Goal: Task Accomplishment & Management: Manage account settings

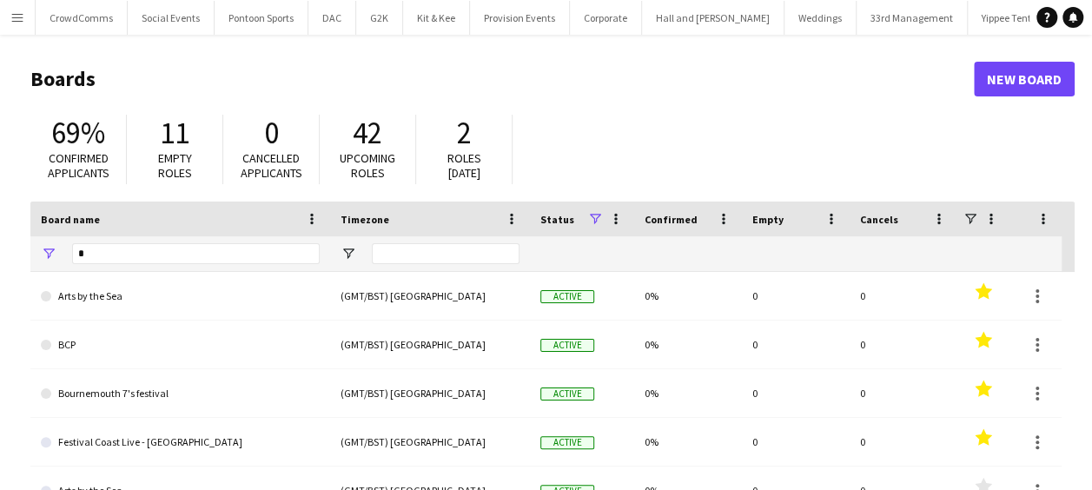
click at [16, 12] on app-icon "Menu" at bounding box center [17, 17] width 14 height 14
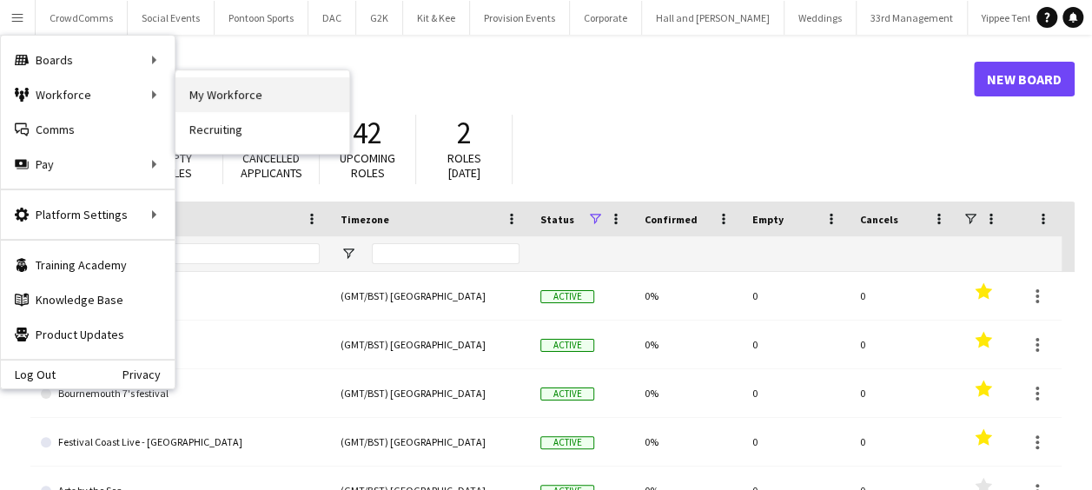
click at [181, 94] on link "My Workforce" at bounding box center [263, 94] width 174 height 35
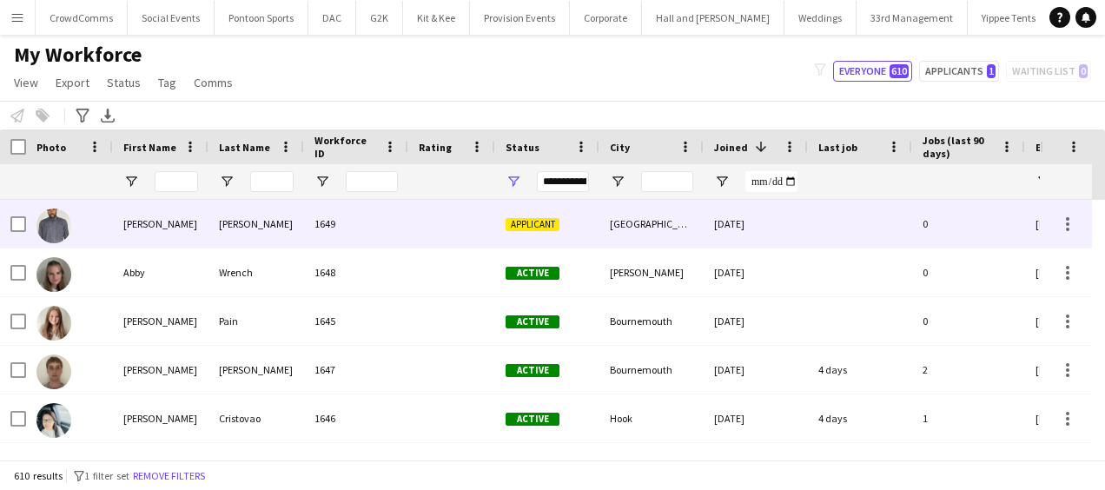
click at [506, 224] on span "Applicant" at bounding box center [533, 224] width 54 height 13
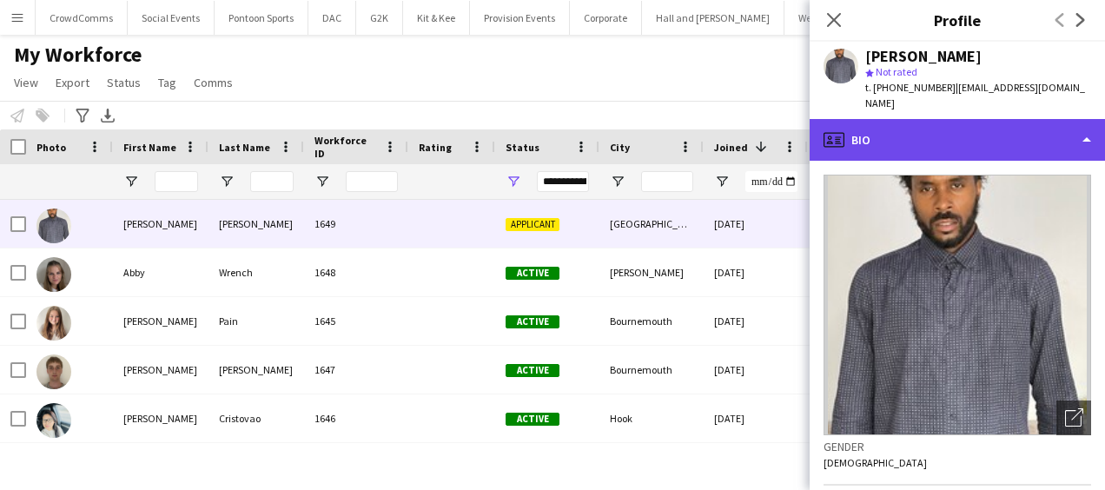
click at [1010, 125] on div "profile Bio" at bounding box center [957, 140] width 295 height 42
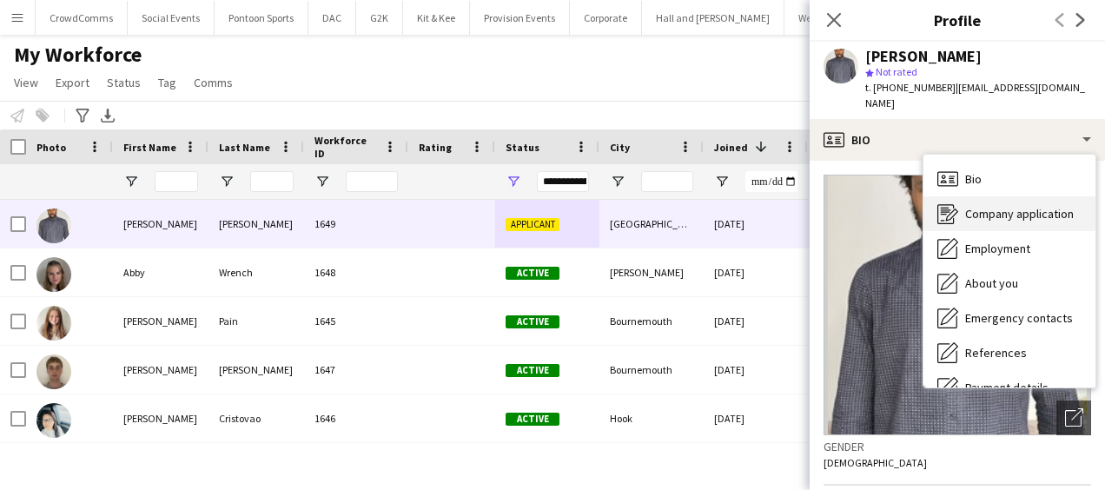
click at [1033, 206] on span "Company application" at bounding box center [1019, 214] width 109 height 16
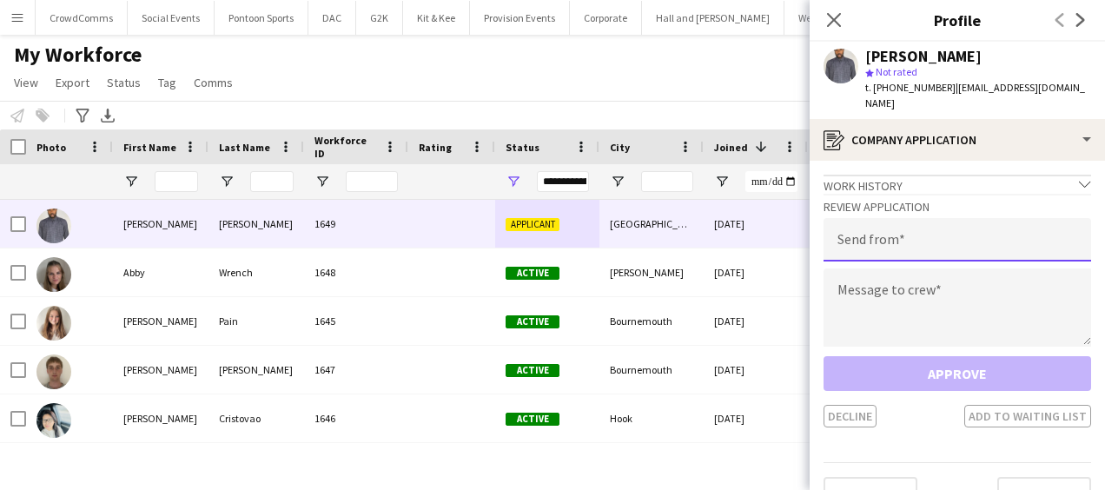
click at [995, 222] on input "email" at bounding box center [958, 239] width 268 height 43
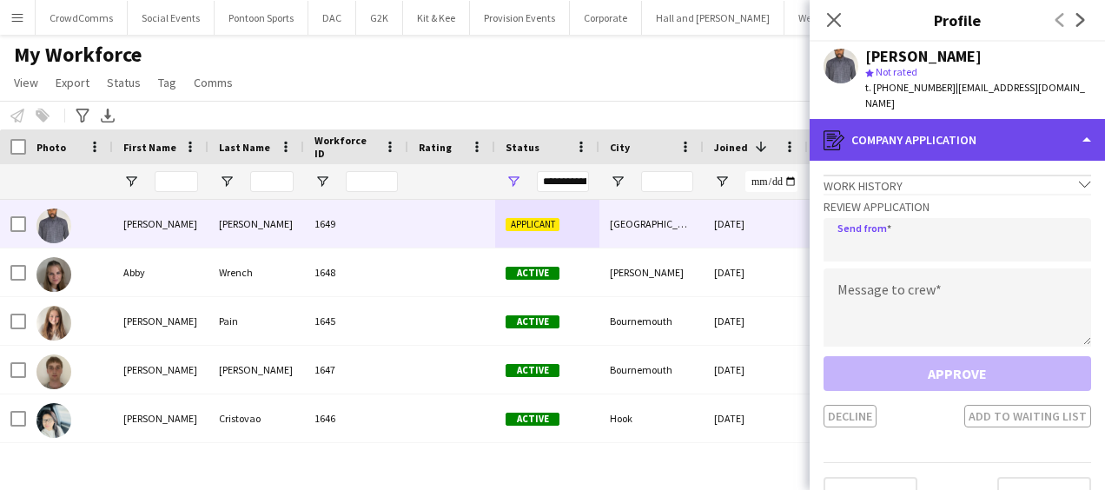
click at [1059, 121] on div "register Company application" at bounding box center [957, 140] width 295 height 42
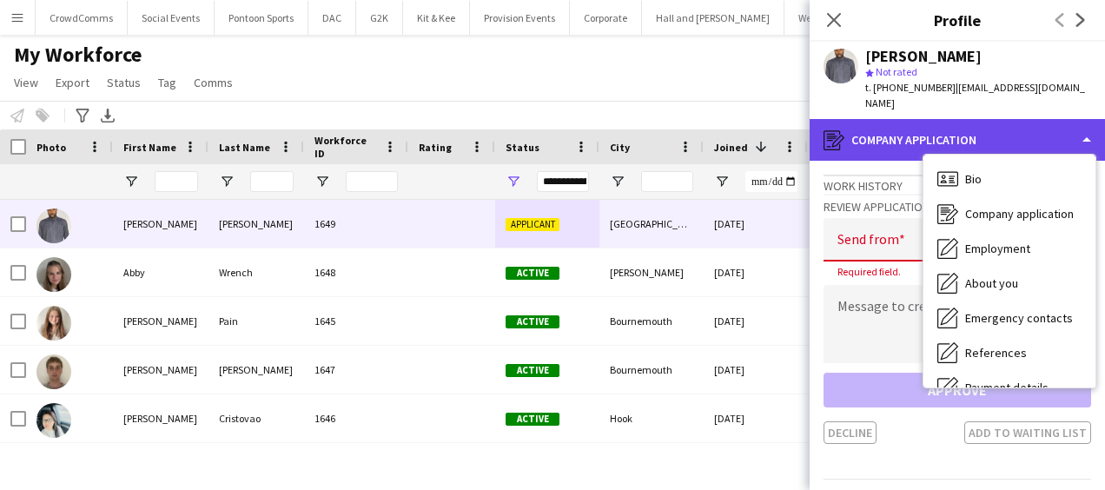
click at [870, 135] on div "register Company application" at bounding box center [957, 140] width 295 height 42
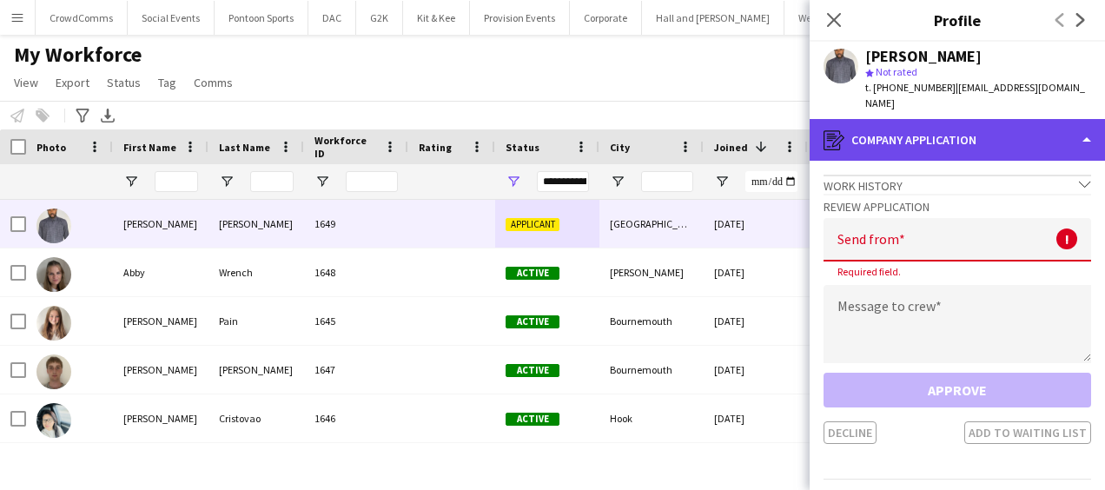
click at [1011, 135] on div "register Company application" at bounding box center [957, 140] width 295 height 42
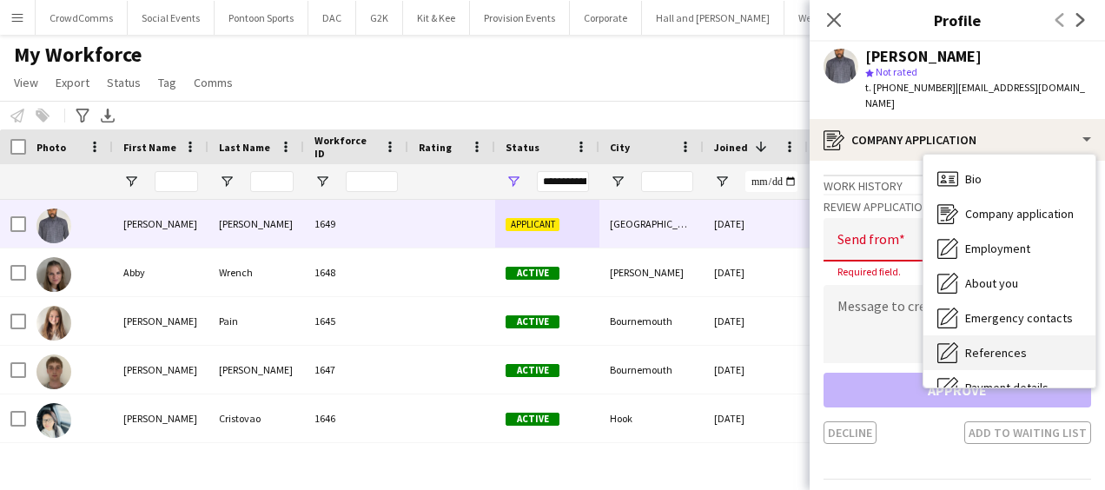
click at [1052, 335] on div "References References" at bounding box center [1010, 352] width 172 height 35
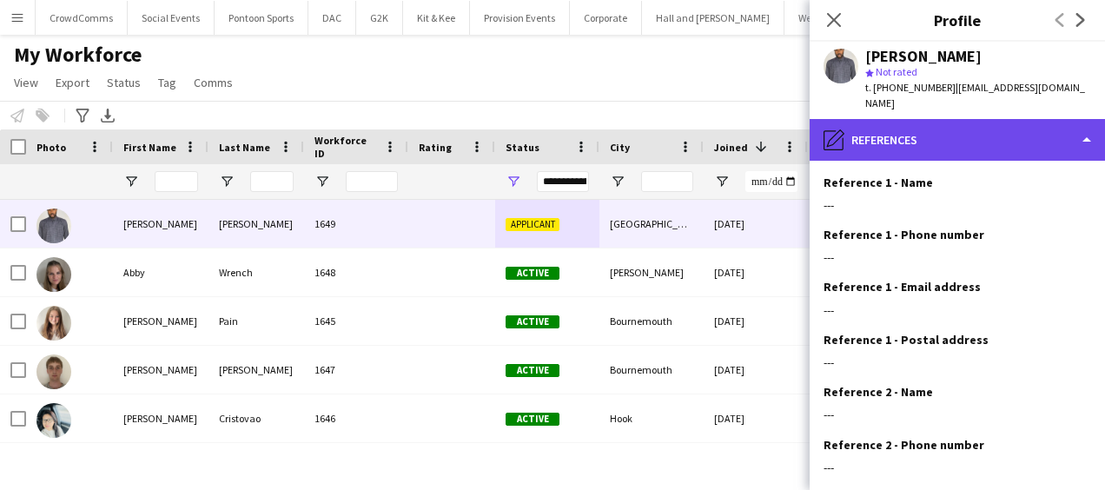
click at [1029, 119] on div "pencil4 References" at bounding box center [957, 140] width 295 height 42
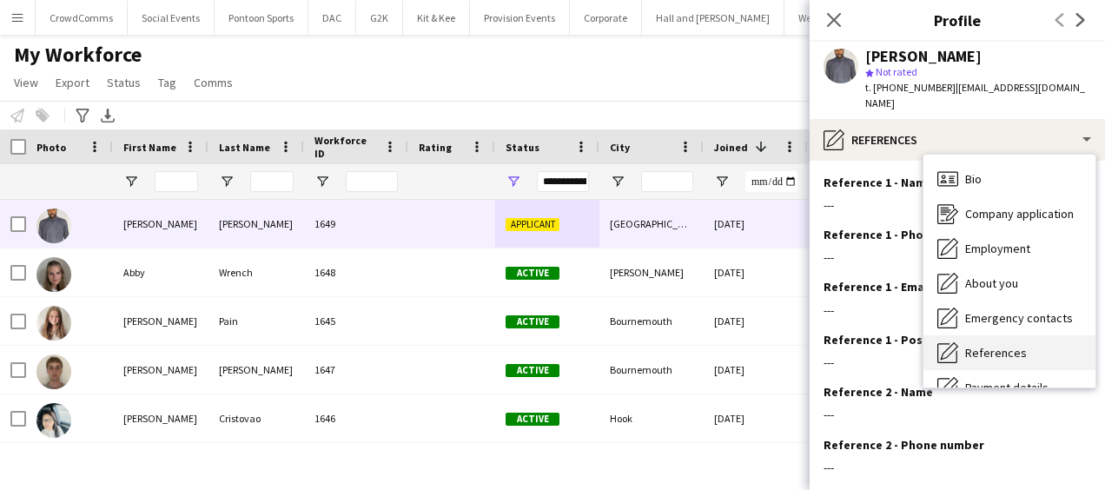
click at [1029, 335] on div "References References" at bounding box center [1010, 352] width 172 height 35
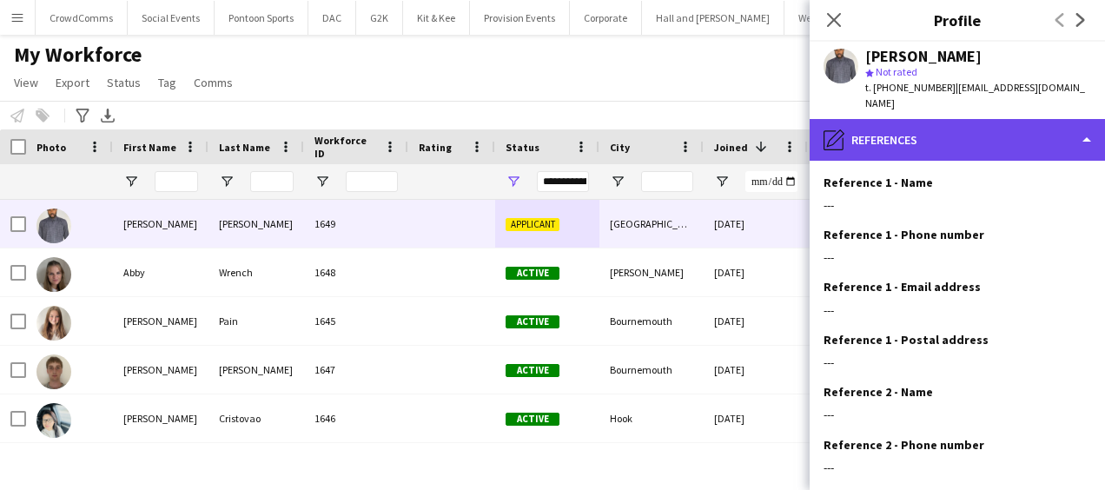
click at [1034, 127] on div "pencil4 References" at bounding box center [957, 140] width 295 height 42
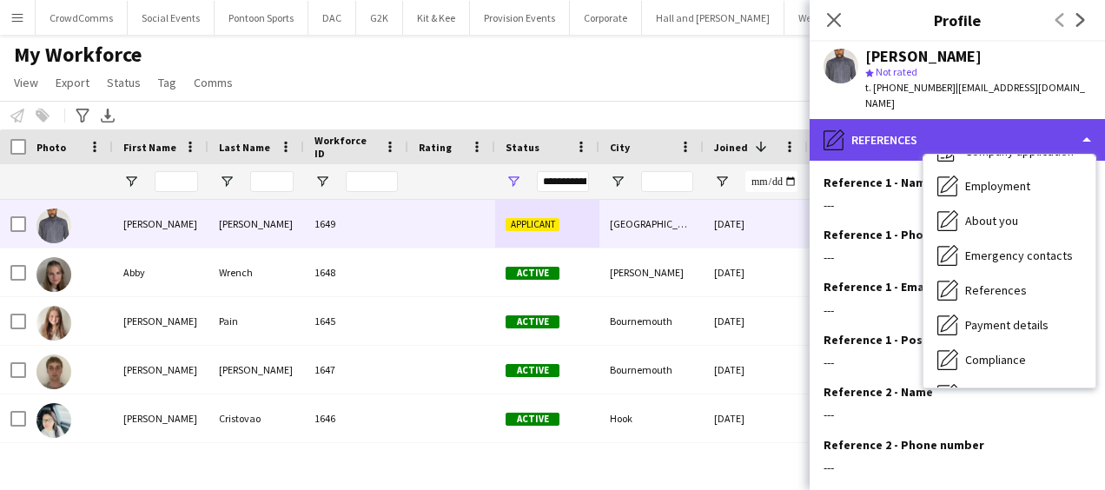
scroll to position [73, 0]
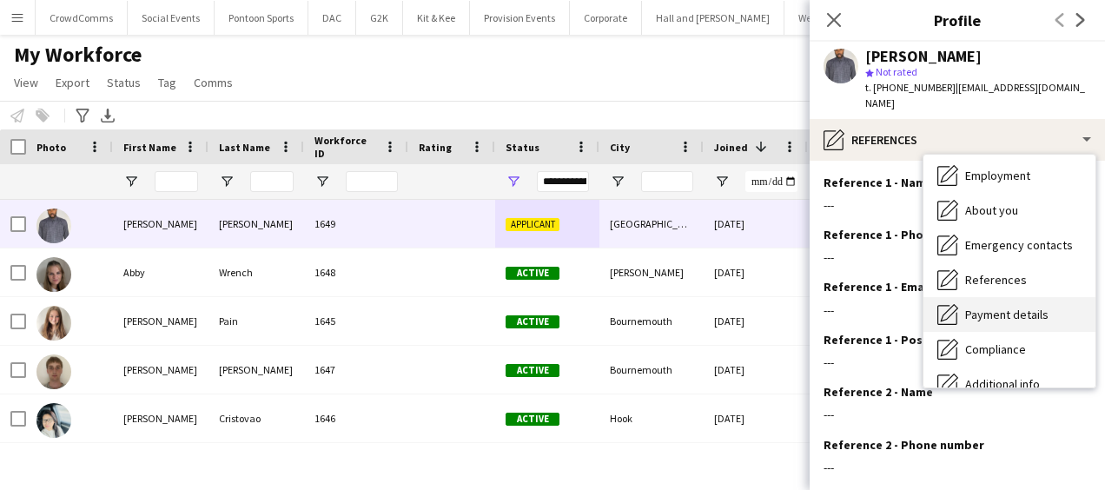
click at [1045, 307] on span "Payment details" at bounding box center [1006, 315] width 83 height 16
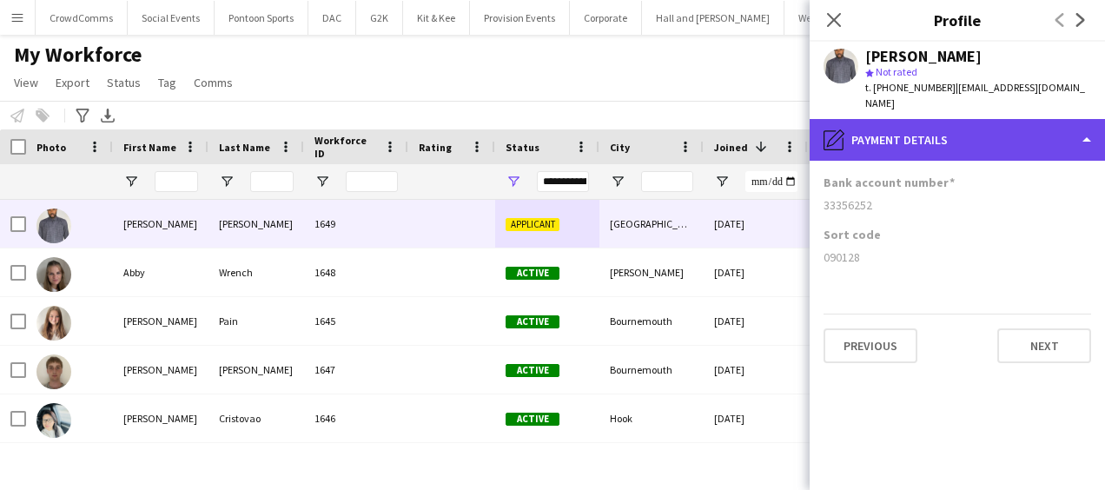
click at [1032, 122] on div "pencil4 Payment details" at bounding box center [957, 140] width 295 height 42
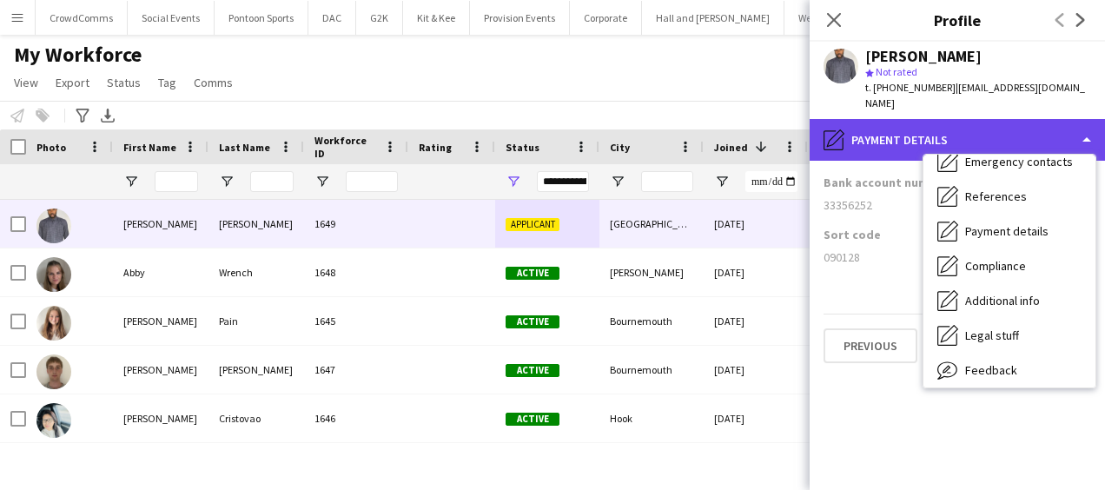
scroll to position [0, 0]
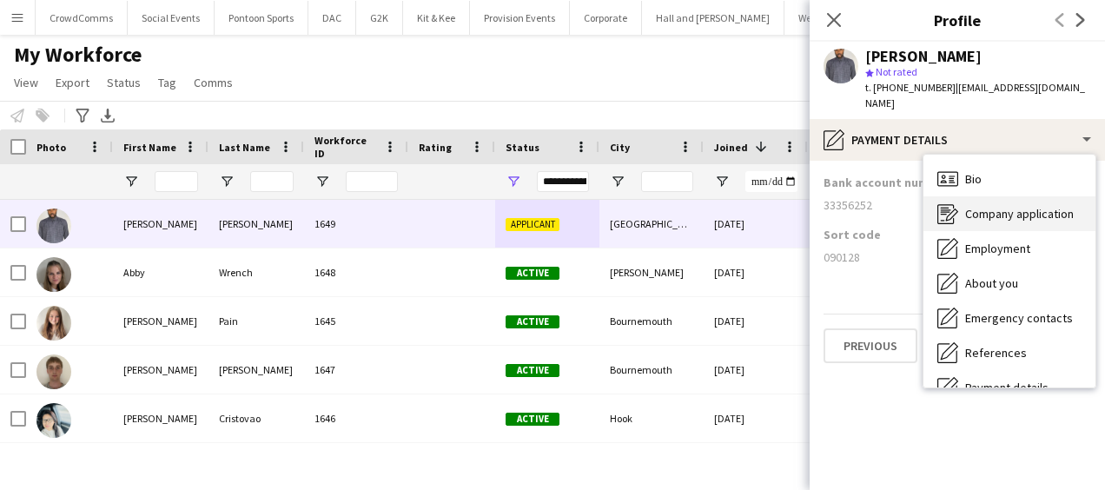
click at [1055, 207] on div "Company application Company application" at bounding box center [1010, 213] width 172 height 35
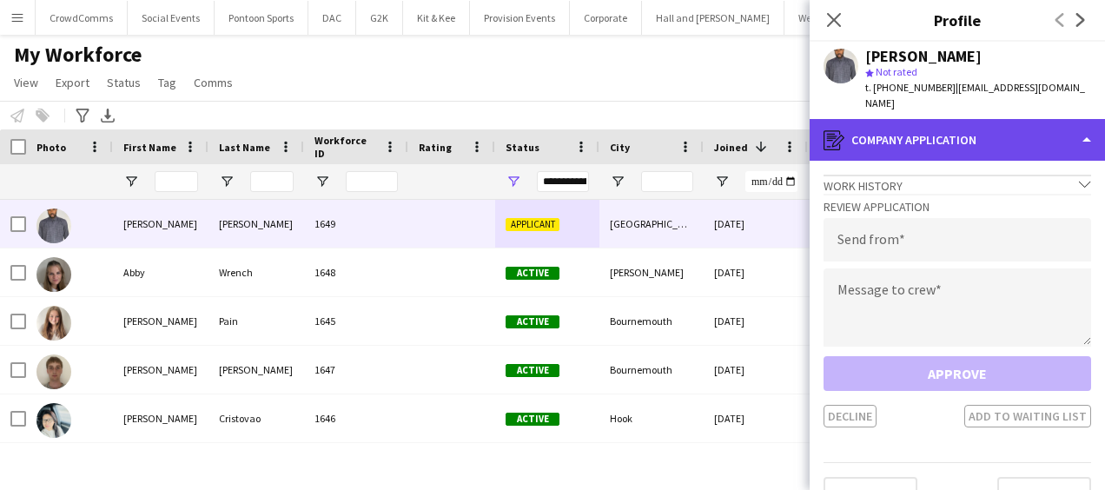
click at [1050, 124] on div "register Company application" at bounding box center [957, 140] width 295 height 42
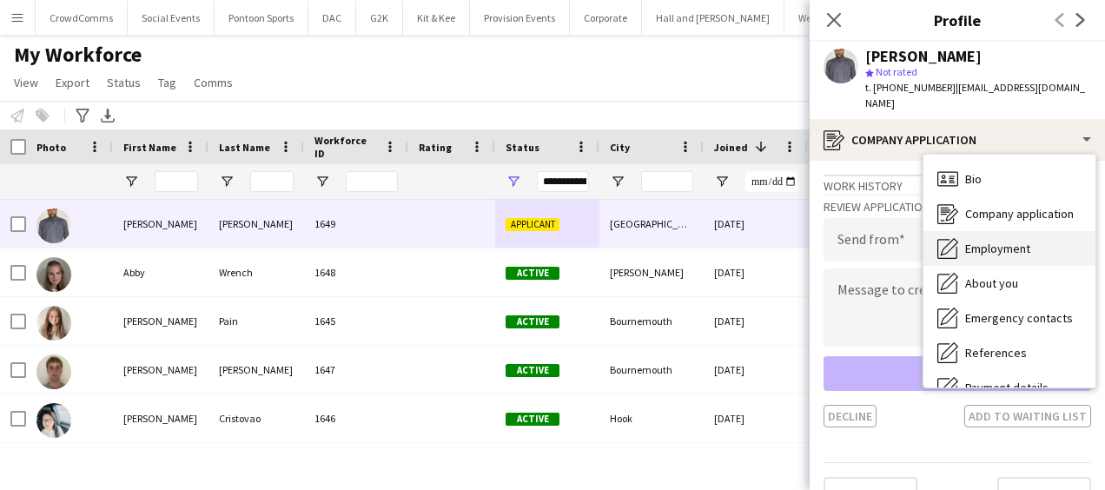
click at [1044, 238] on div "Employment Employment" at bounding box center [1010, 248] width 172 height 35
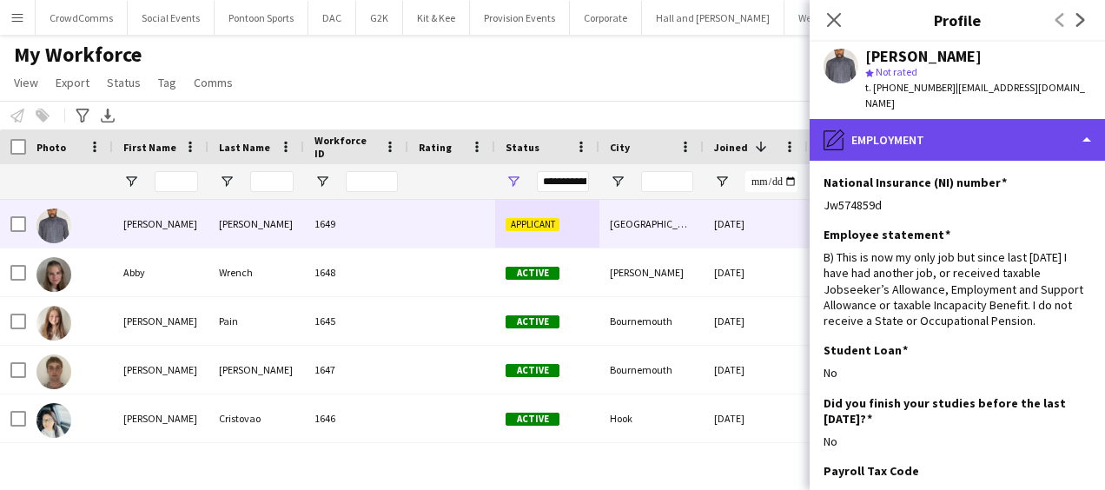
click at [1044, 134] on div "pencil4 Employment" at bounding box center [957, 140] width 295 height 42
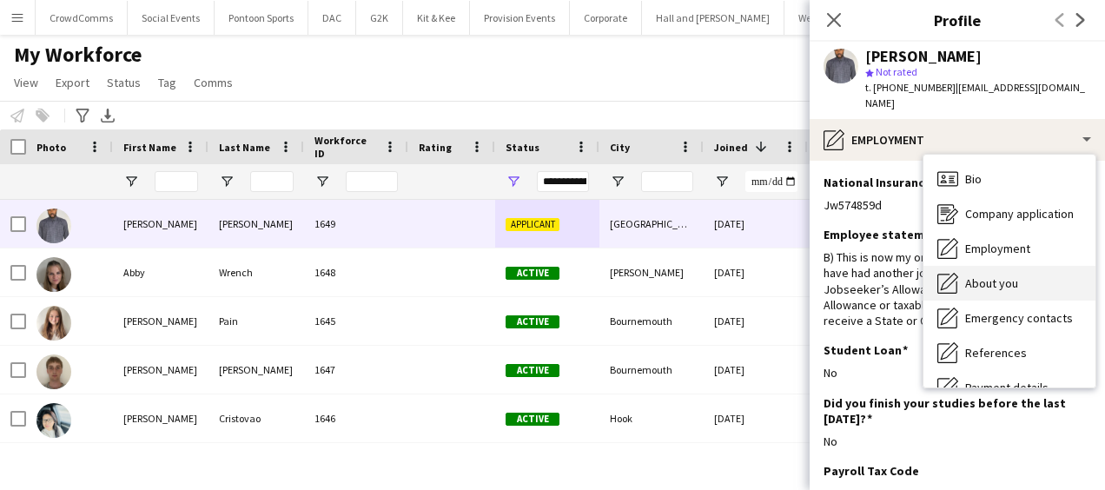
click at [1035, 266] on div "About you About you" at bounding box center [1010, 283] width 172 height 35
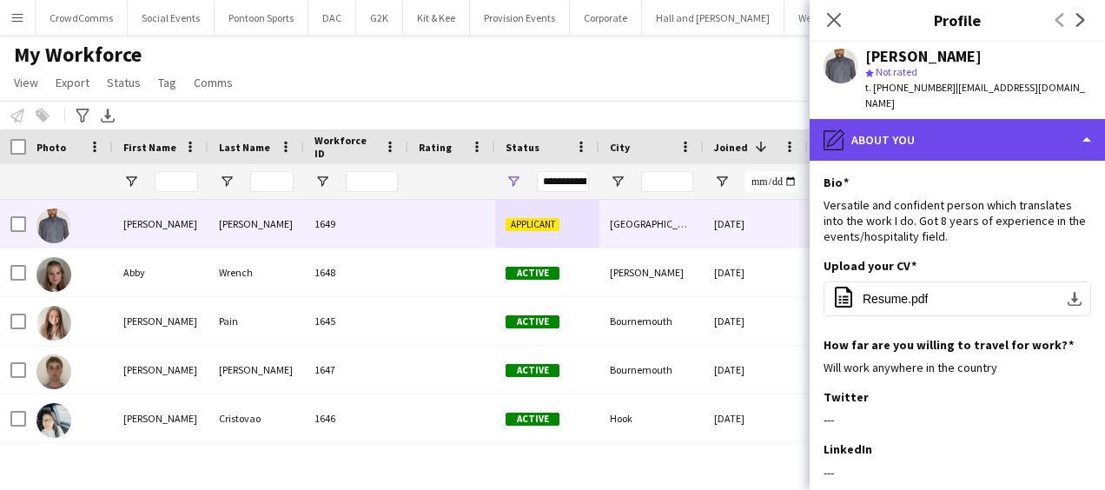
click at [1018, 119] on div "pencil4 About you" at bounding box center [957, 140] width 295 height 42
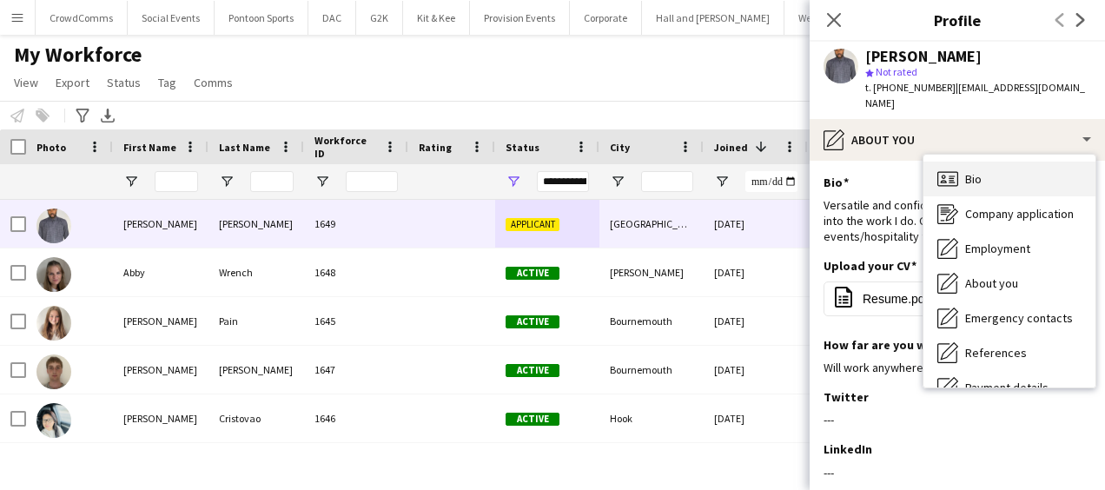
click at [1018, 162] on div "Bio Bio" at bounding box center [1010, 179] width 172 height 35
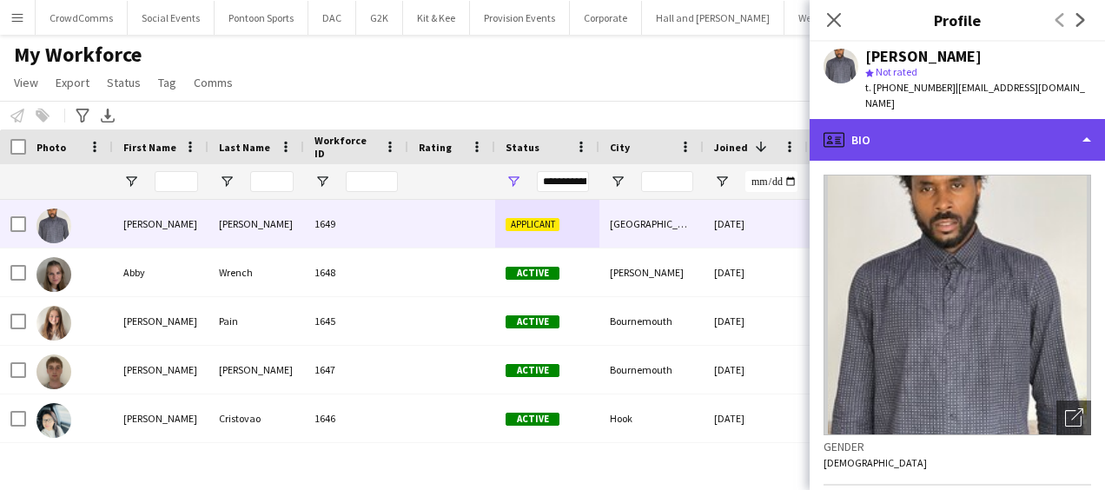
click at [1000, 119] on div "profile Bio" at bounding box center [957, 140] width 295 height 42
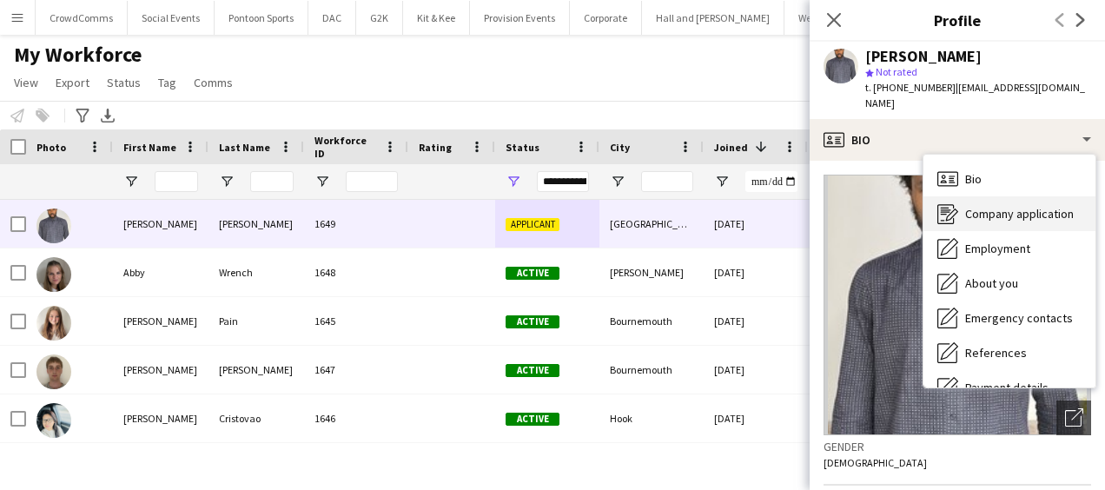
click at [993, 196] on div "Company application Company application" at bounding box center [1010, 213] width 172 height 35
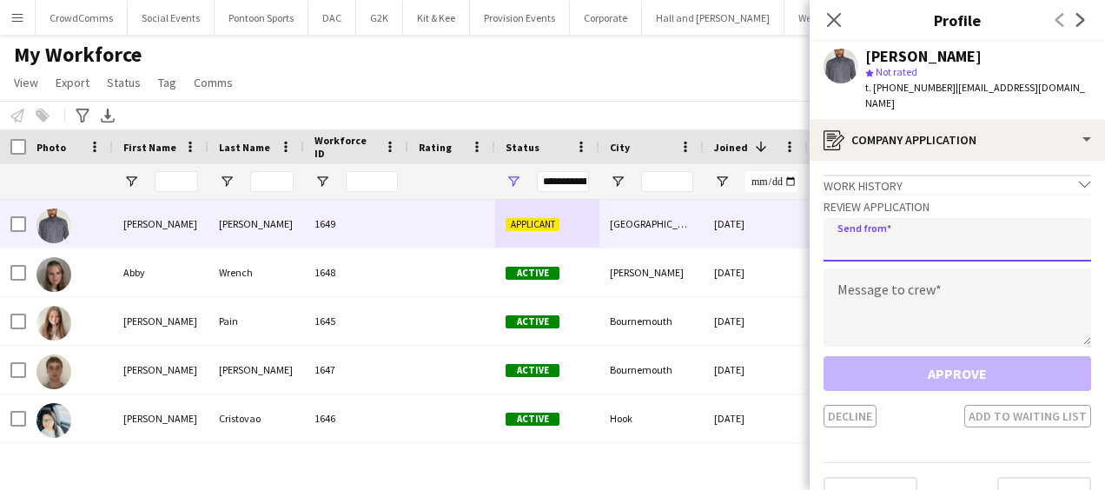
click at [963, 238] on input "email" at bounding box center [958, 239] width 268 height 43
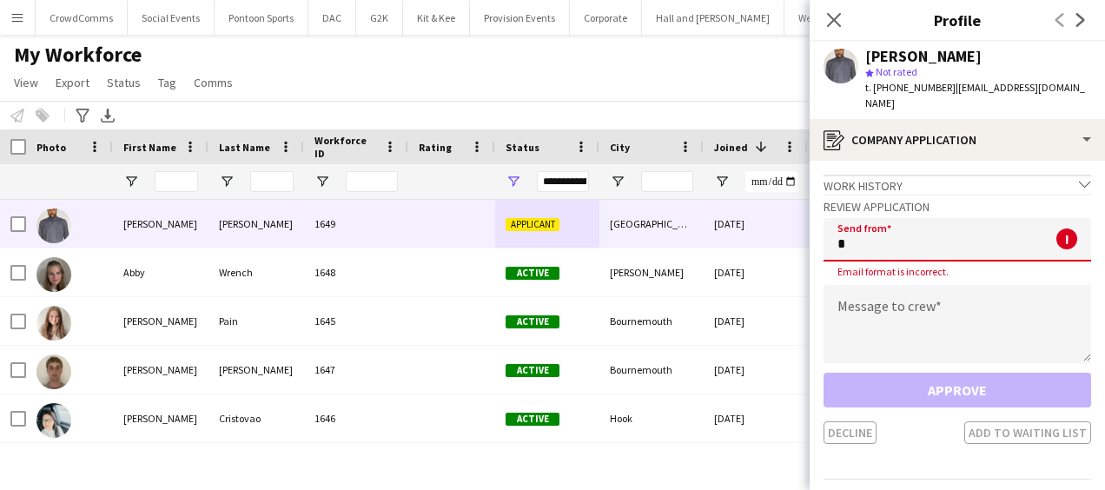
type input "**********"
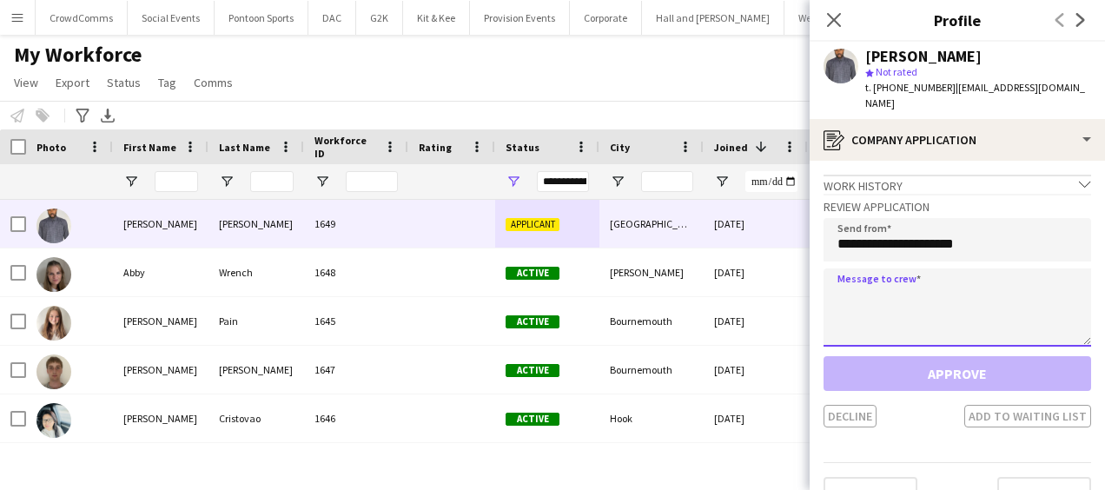
click at [895, 268] on textarea at bounding box center [958, 307] width 268 height 78
paste textarea "**********"
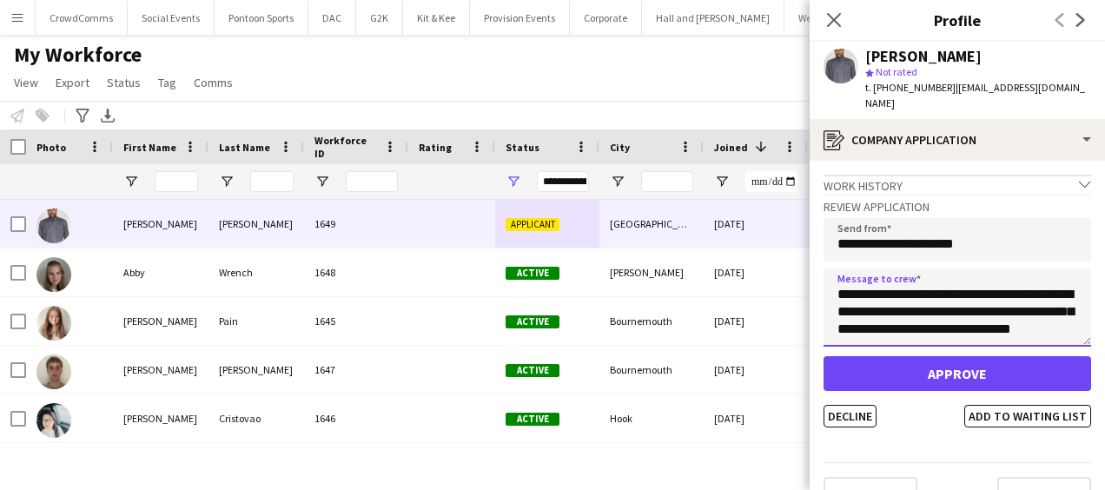
scroll to position [10, 0]
type textarea "**********"
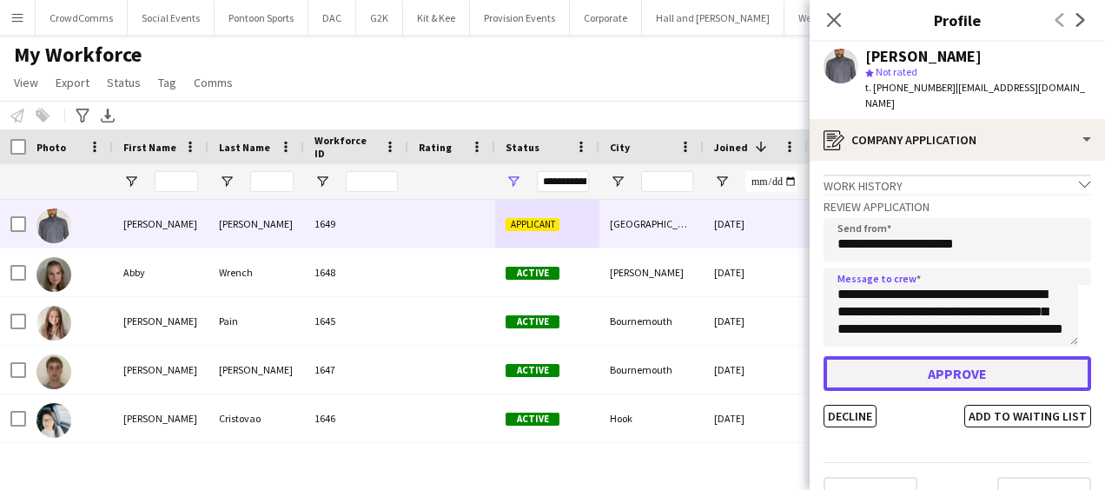
click at [937, 361] on button "Approve" at bounding box center [958, 373] width 268 height 35
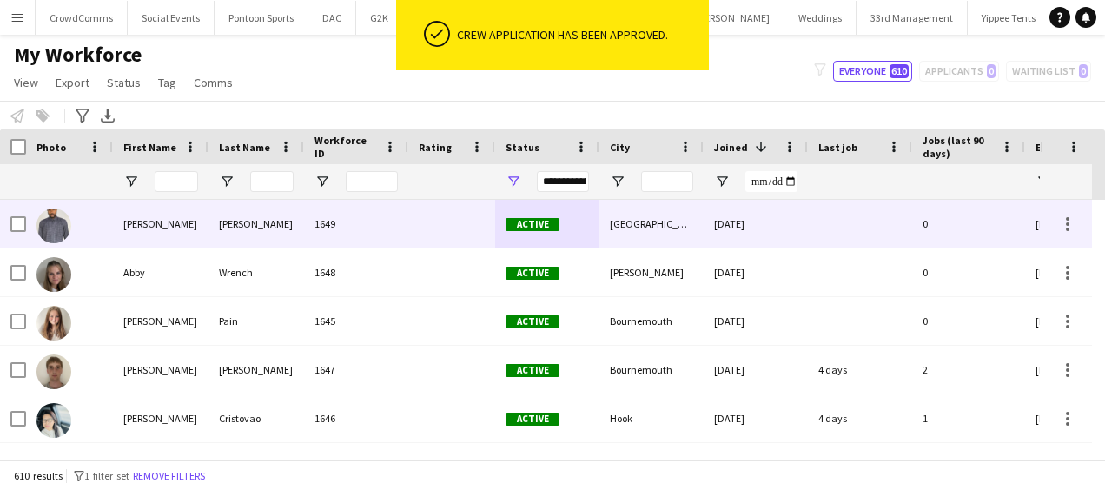
click at [964, 218] on div "0" at bounding box center [968, 224] width 113 height 48
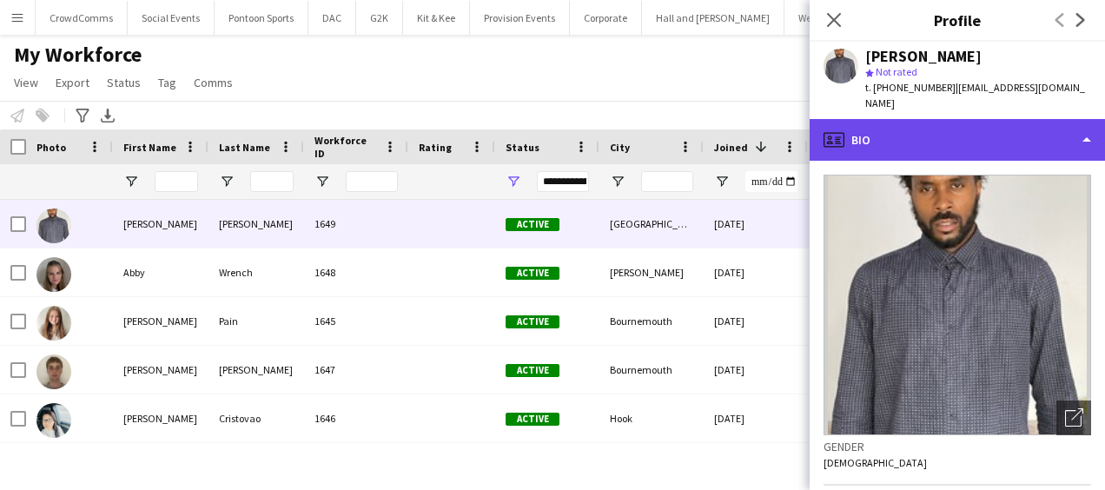
click at [1020, 119] on div "profile Bio" at bounding box center [957, 140] width 295 height 42
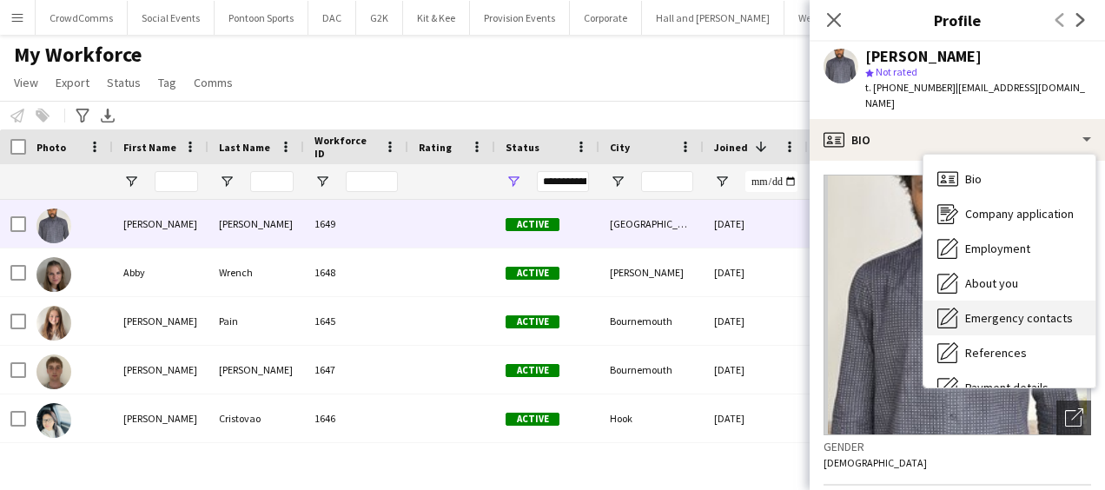
click at [1028, 310] on span "Emergency contacts" at bounding box center [1019, 318] width 108 height 16
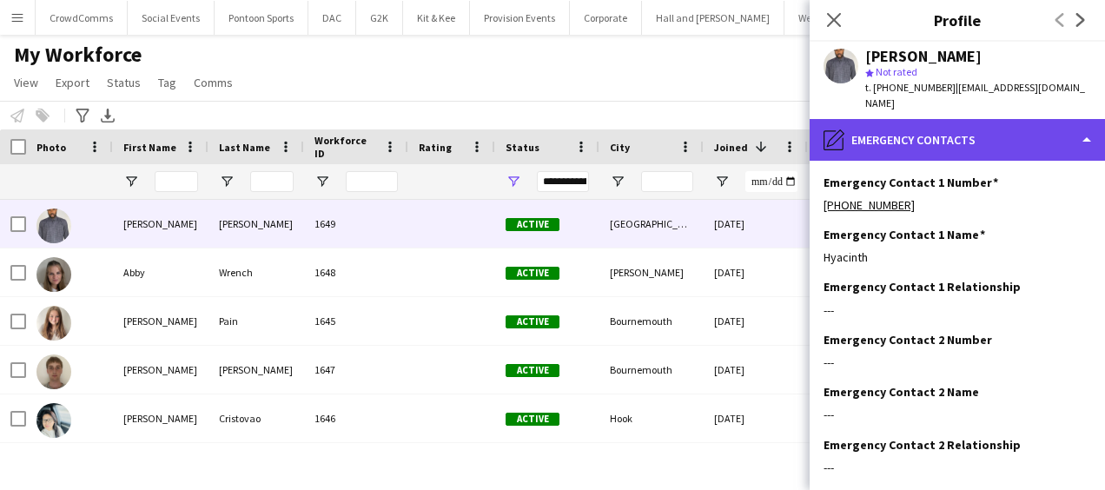
click at [1037, 119] on div "pencil4 Emergency contacts" at bounding box center [957, 140] width 295 height 42
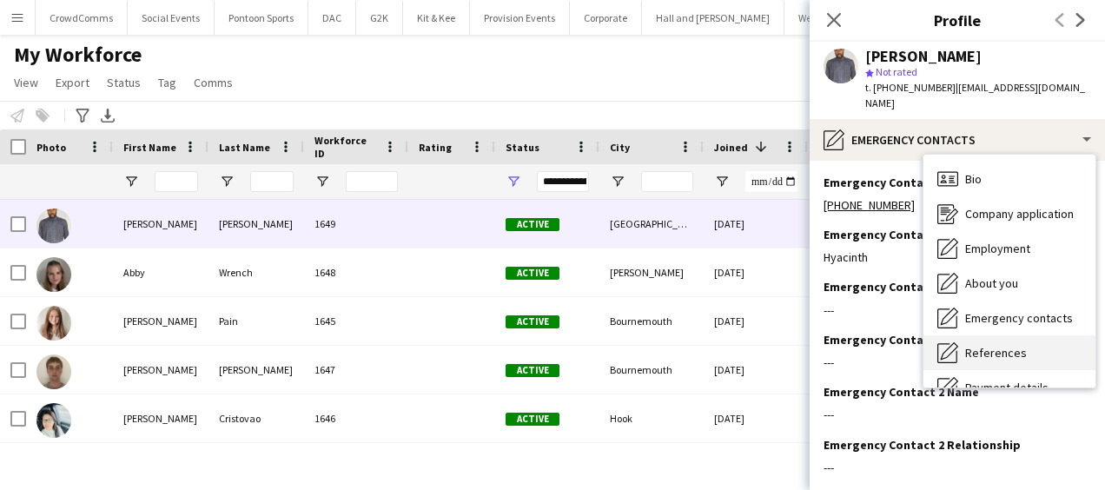
click at [1040, 335] on div "References References" at bounding box center [1010, 352] width 172 height 35
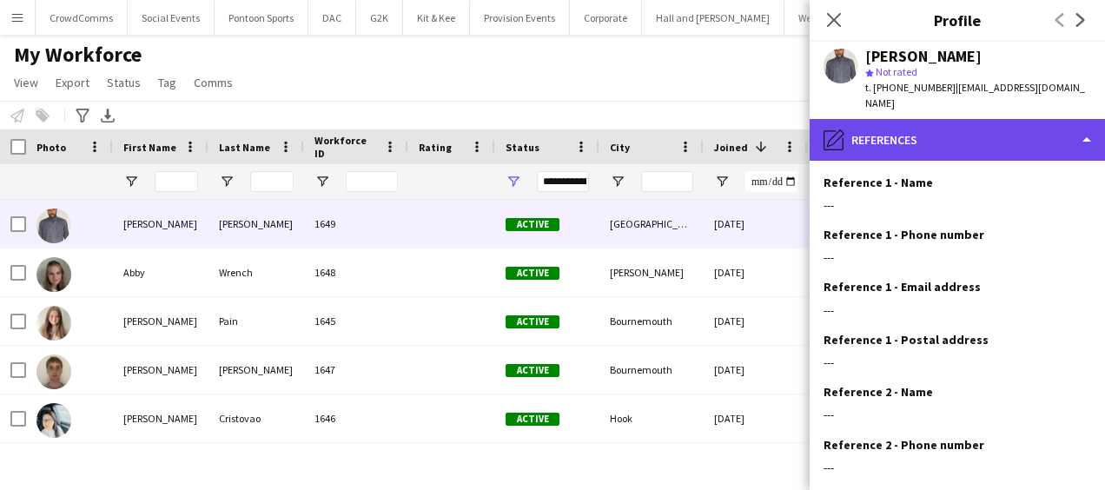
click at [1014, 130] on div "pencil4 References" at bounding box center [957, 140] width 295 height 42
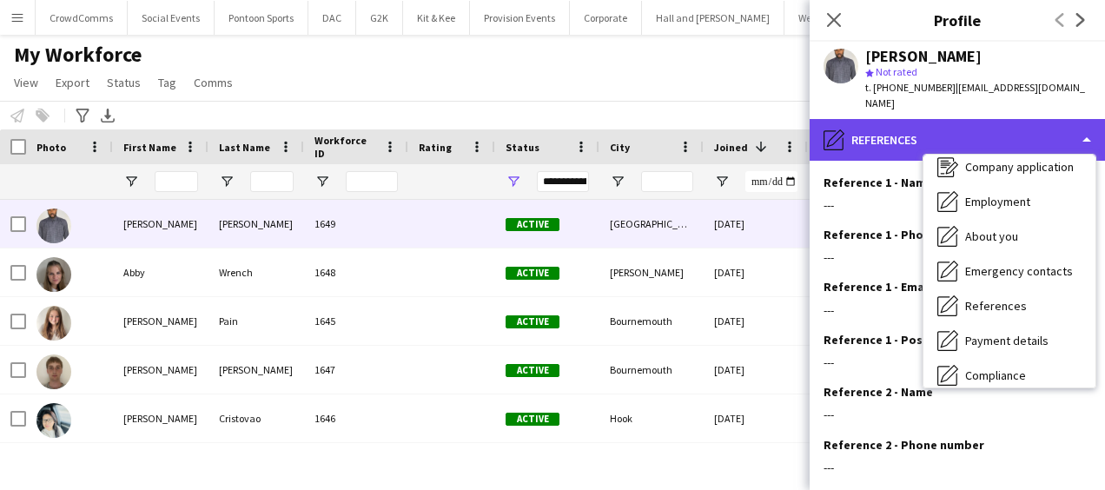
scroll to position [57, 0]
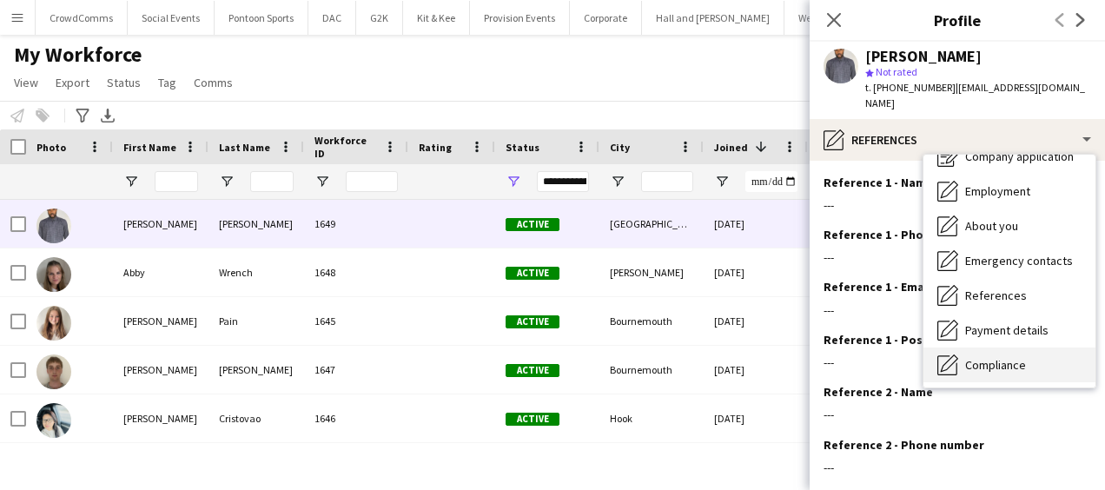
click at [1051, 348] on div "Compliance Compliance" at bounding box center [1010, 365] width 172 height 35
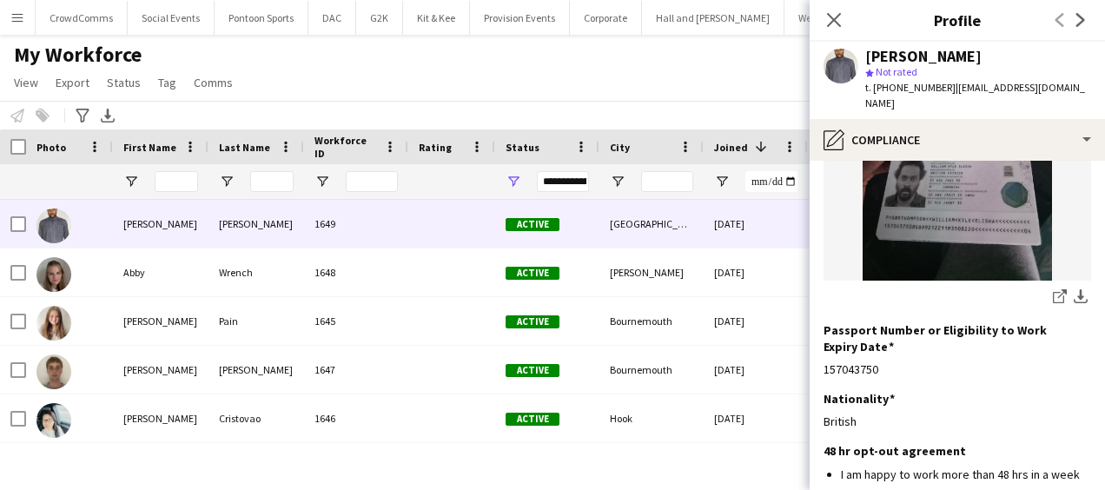
scroll to position [293, 0]
click at [835, 16] on icon "Close pop-in" at bounding box center [833, 19] width 17 height 17
